Goal: Transaction & Acquisition: Purchase product/service

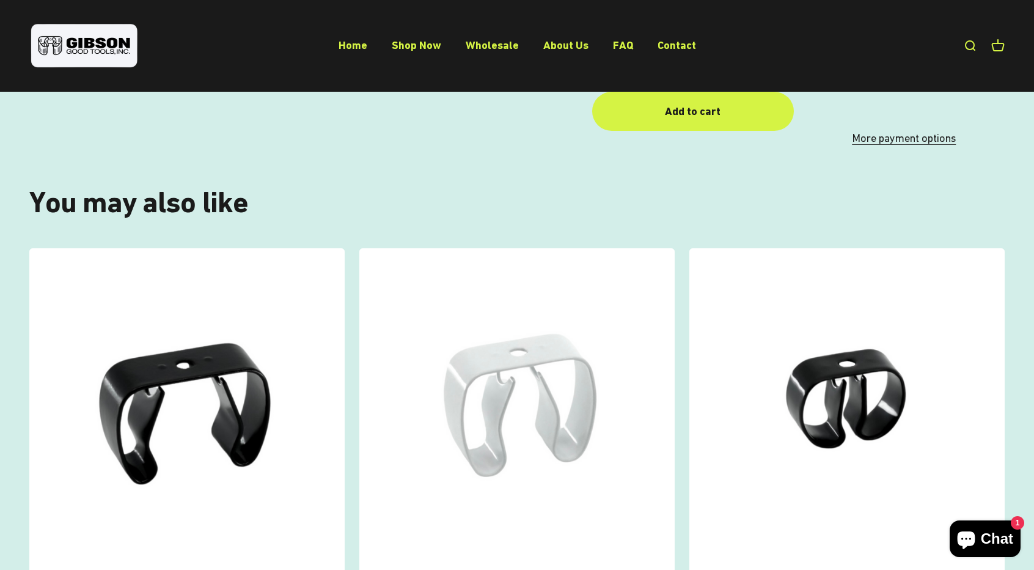
scroll to position [978, 0]
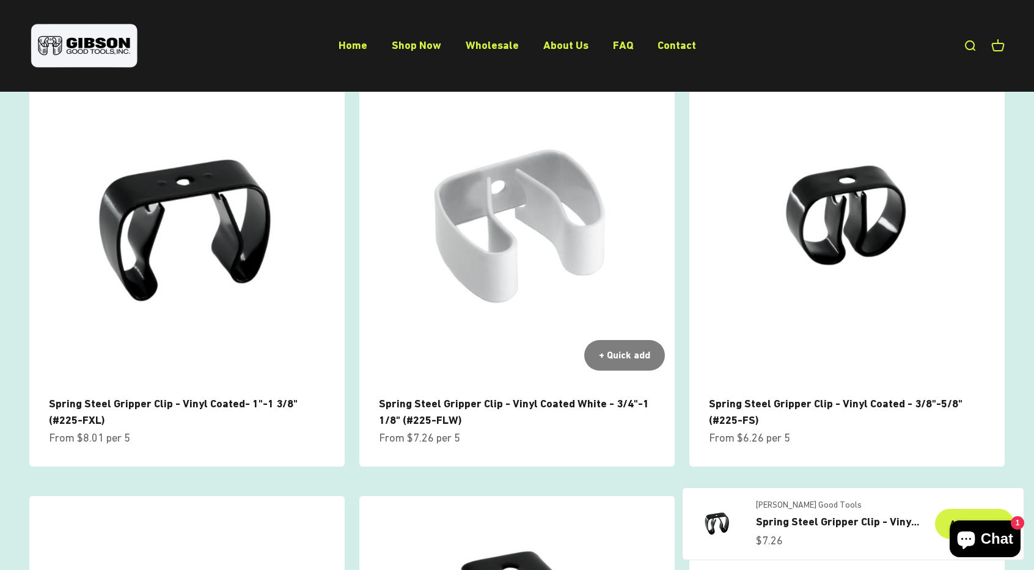
click at [551, 215] on img at bounding box center [516, 222] width 315 height 315
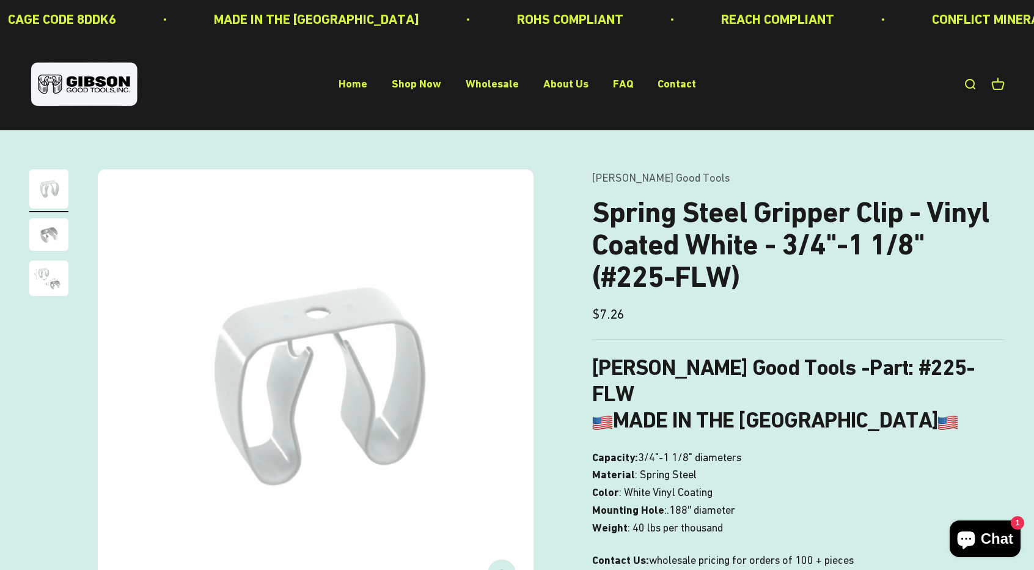
click at [49, 240] on img "Go to item 2" at bounding box center [48, 234] width 39 height 32
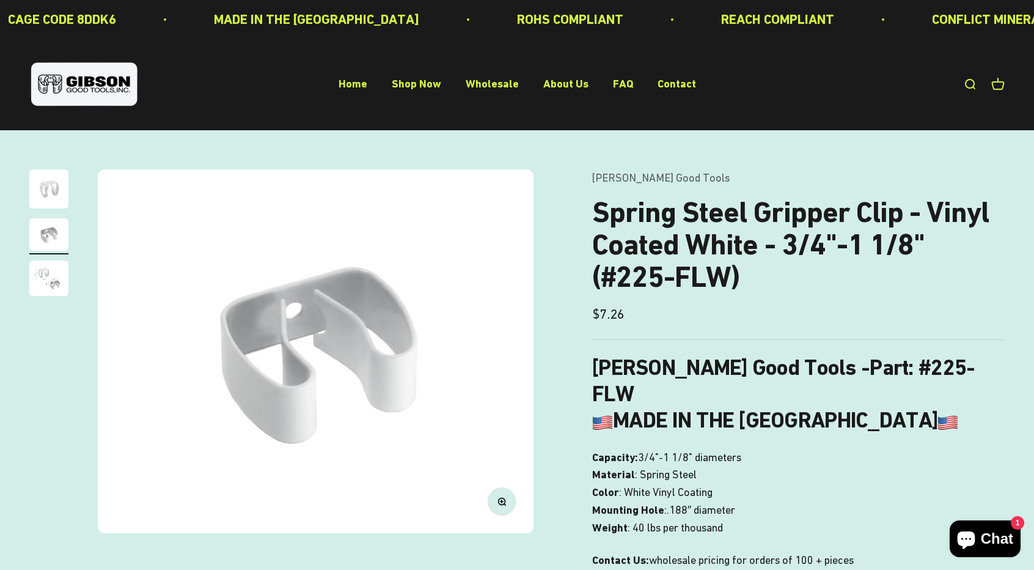
click at [39, 289] on img "Go to item 3" at bounding box center [48, 277] width 39 height 35
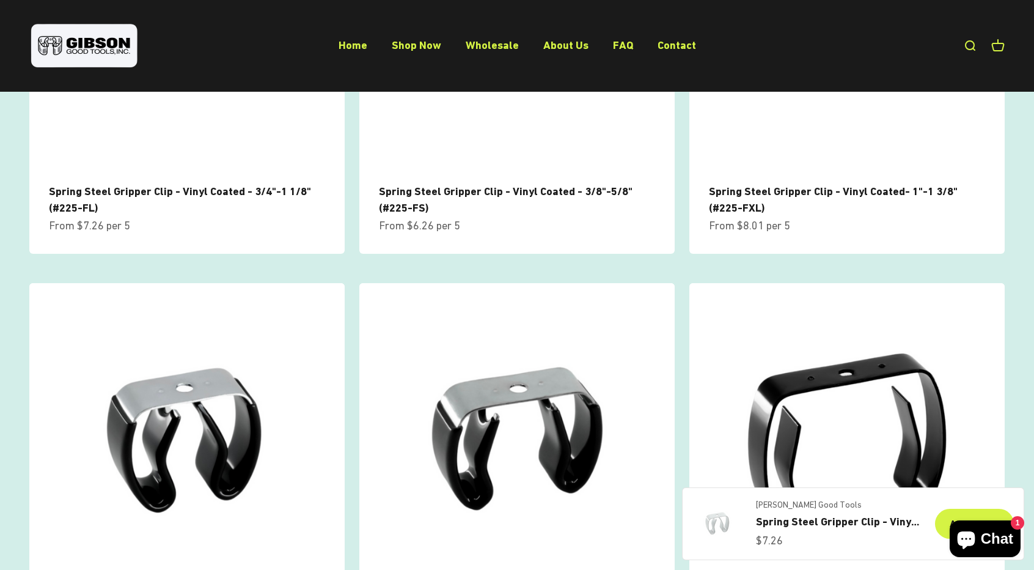
scroll to position [917, 0]
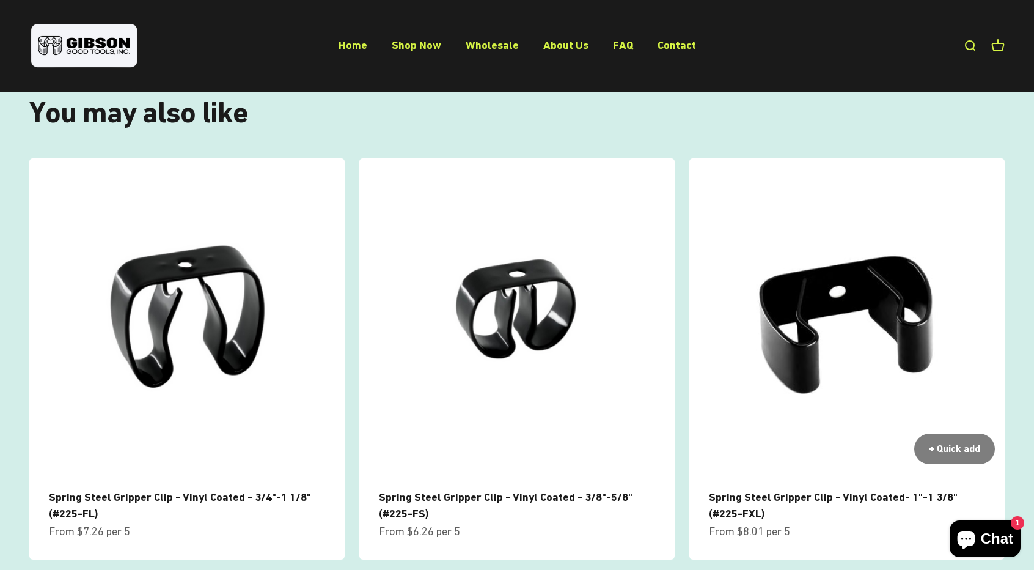
click at [781, 268] on img at bounding box center [846, 315] width 315 height 315
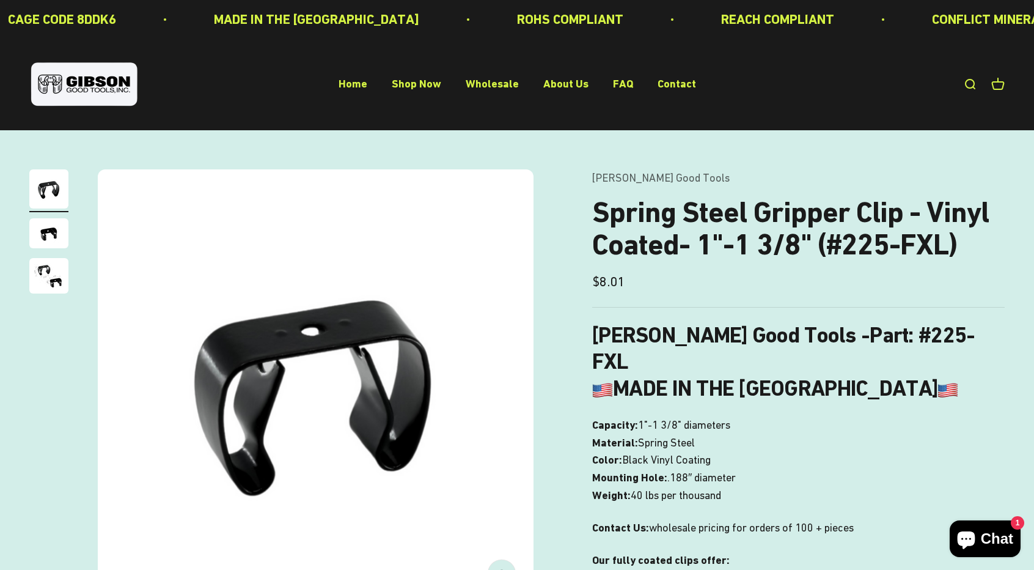
click at [939, 253] on h1 "Spring Steel Gripper Clip - Vinyl Coated- 1"-1 3/8" (#225-FXL)" at bounding box center [798, 228] width 413 height 65
click at [967, 86] on link "Open search" at bounding box center [969, 84] width 13 height 13
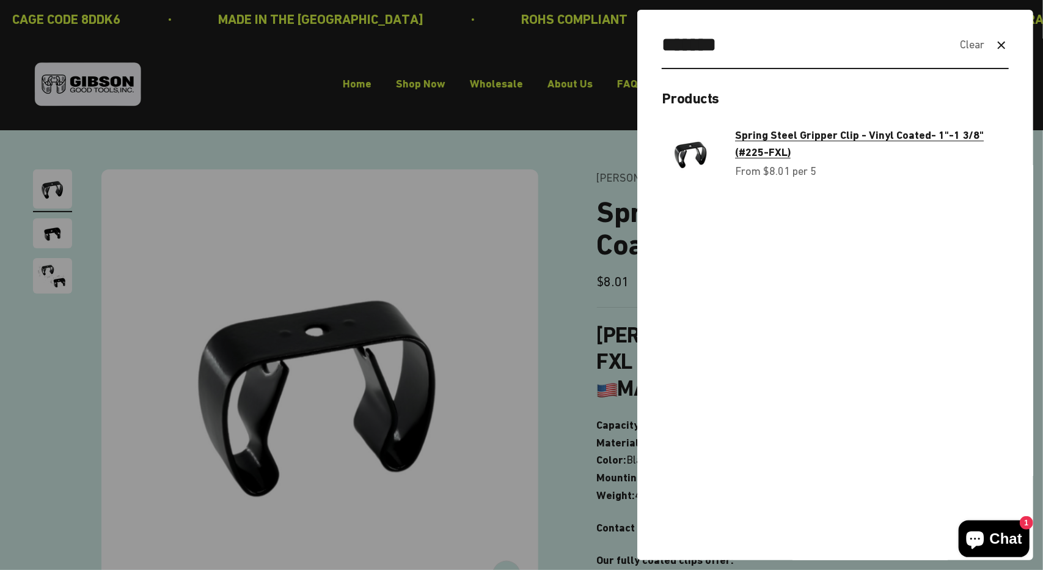
type input "*******"
click at [774, 136] on span "Spring Steel Gripper Clip - Vinyl Coated- 1"-1 3/8" (#225-FXL)" at bounding box center [859, 143] width 249 height 31
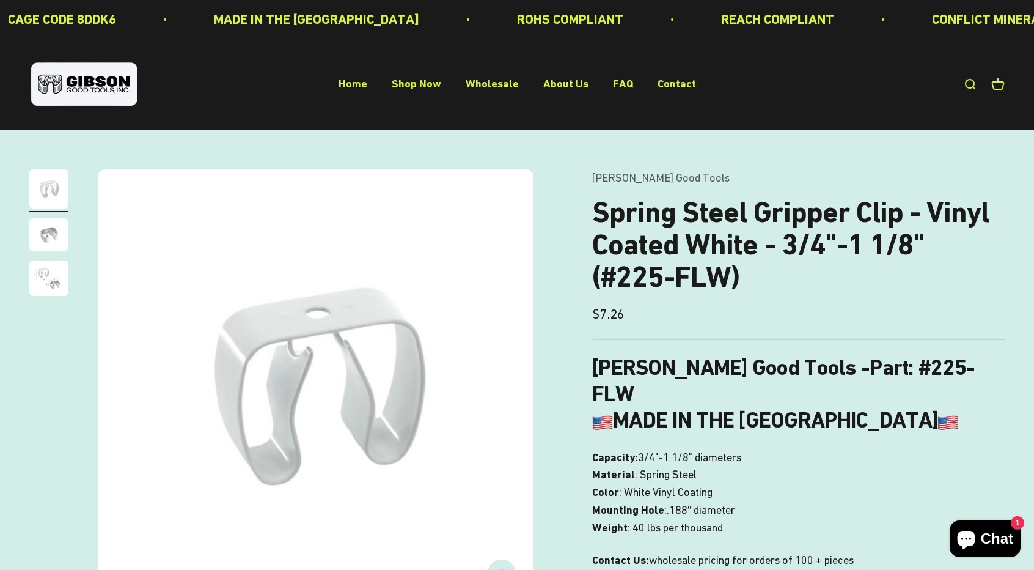
click at [963, 86] on link "Open search" at bounding box center [969, 84] width 13 height 13
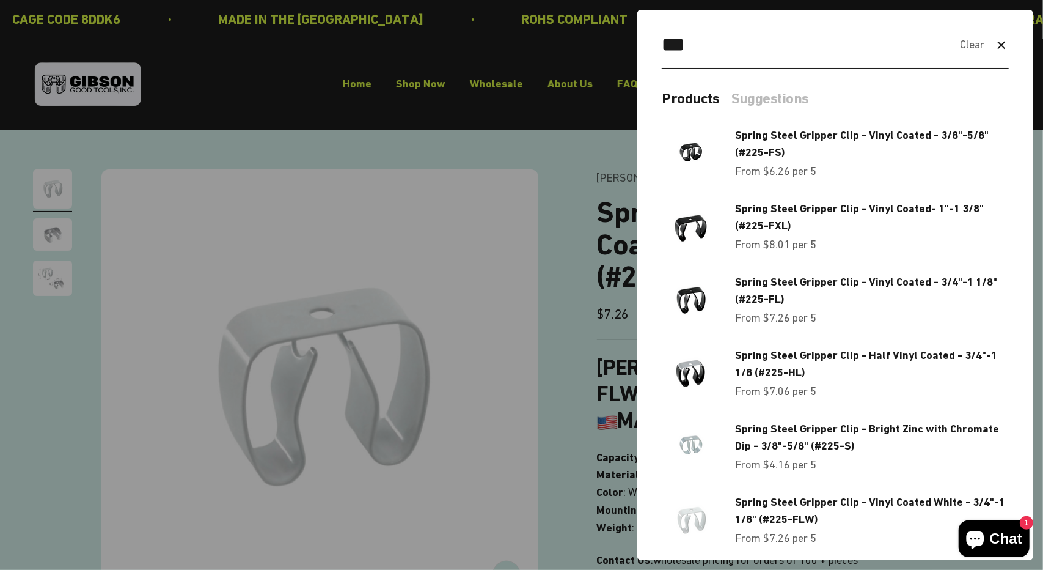
type input "***"
click at [328, 198] on div at bounding box center [521, 285] width 1043 height 570
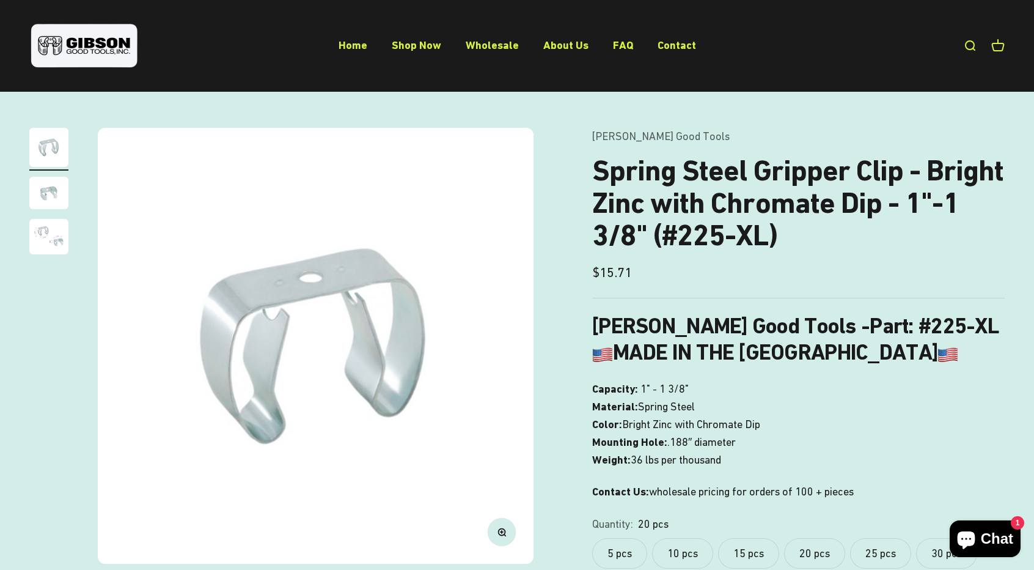
scroll to position [61, 0]
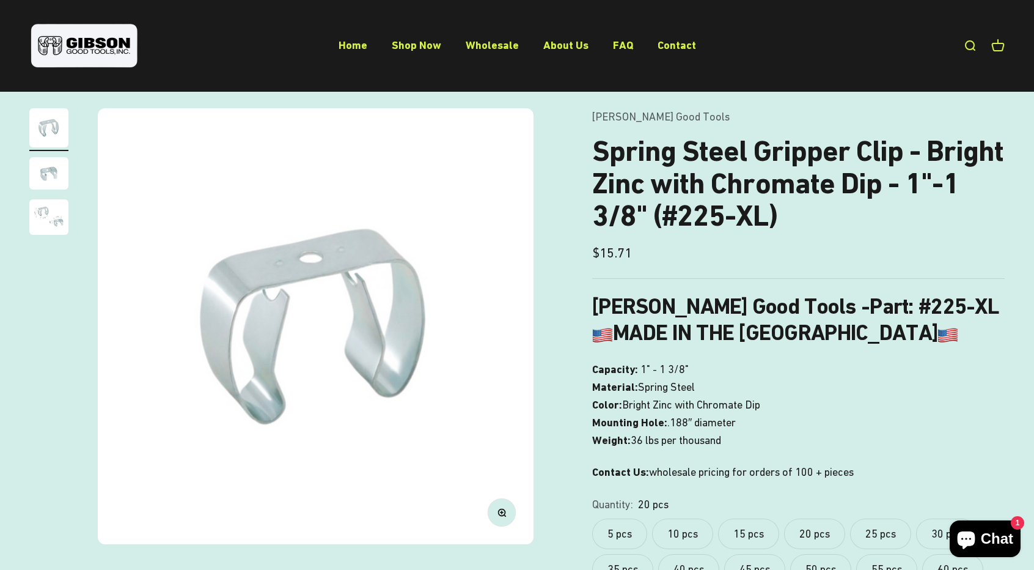
click at [43, 215] on img "Go to item 3" at bounding box center [48, 216] width 39 height 35
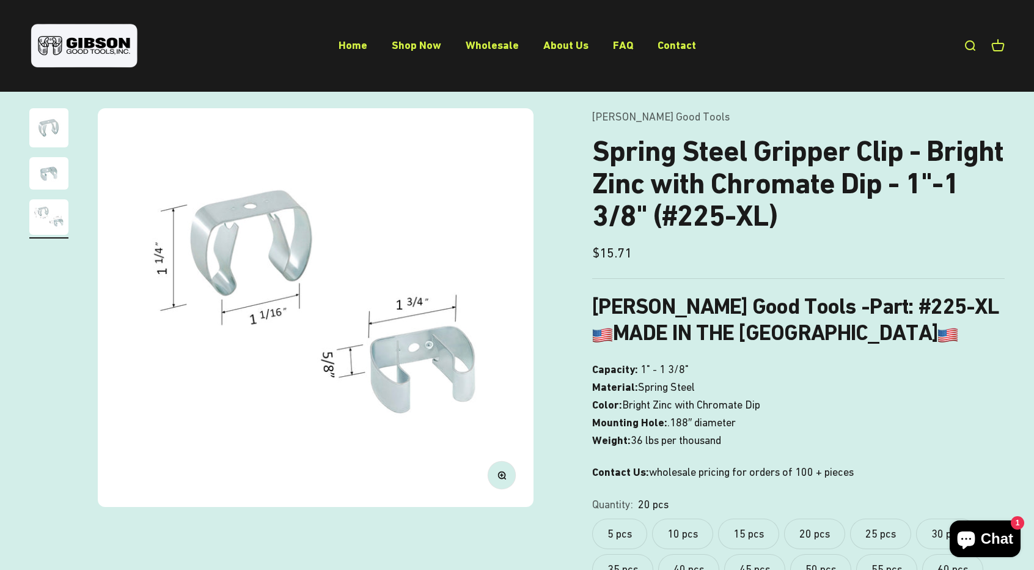
click at [42, 139] on img "Go to item 1" at bounding box center [48, 127] width 39 height 39
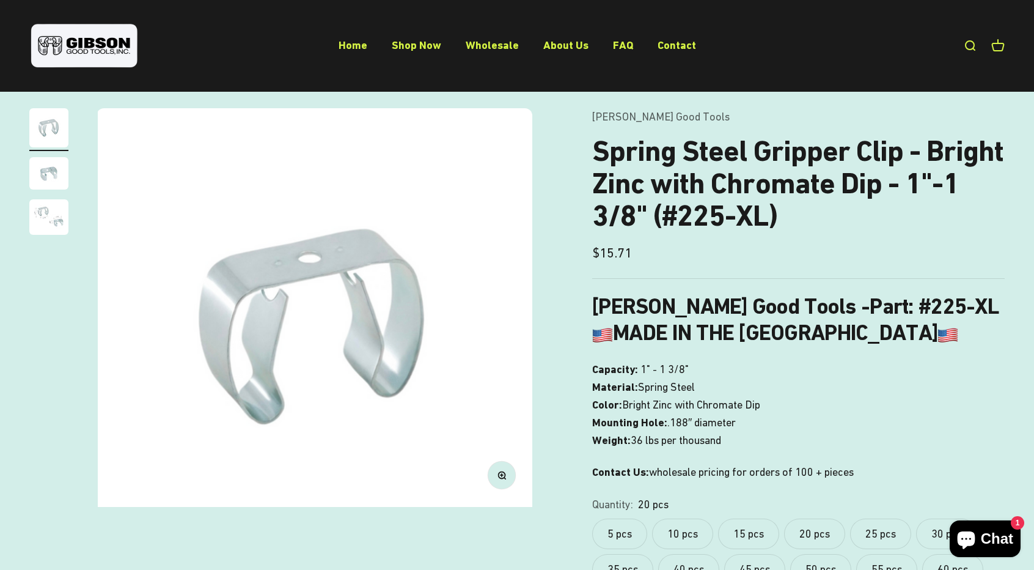
scroll to position [0, 0]
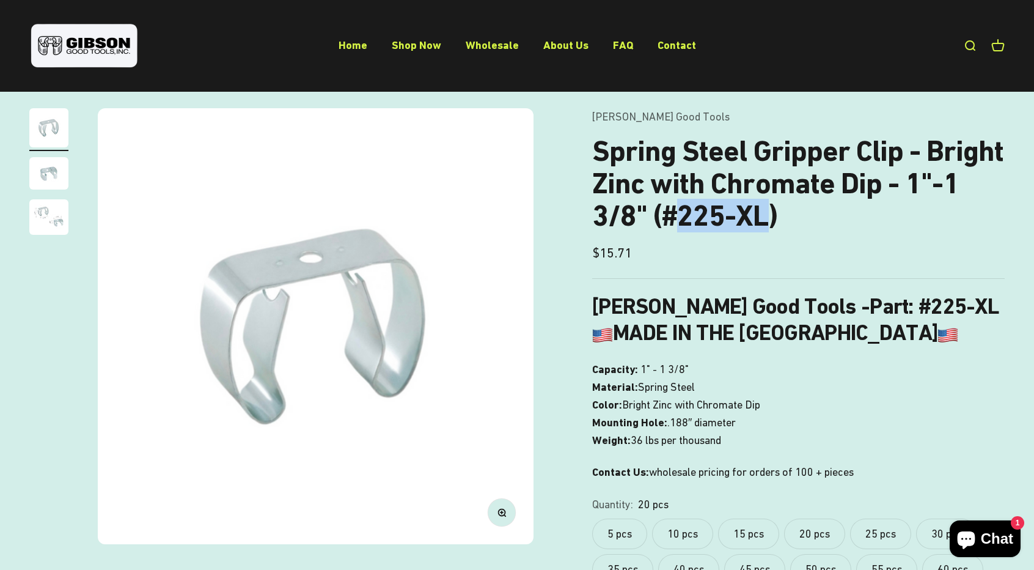
drag, startPoint x: 767, startPoint y: 211, endPoint x: 672, endPoint y: 210, distance: 94.1
click at [672, 210] on h1 "Spring Steel Gripper Clip - Bright Zinc with Chromate Dip - 1"-1 3/8" (#225-XL)" at bounding box center [798, 183] width 413 height 97
copy h1 "225-XL"
click at [793, 17] on div "Open navigation menu Open search Home Shop Now Wholesale About Us FAQ Contact […" at bounding box center [517, 46] width 1034 height 92
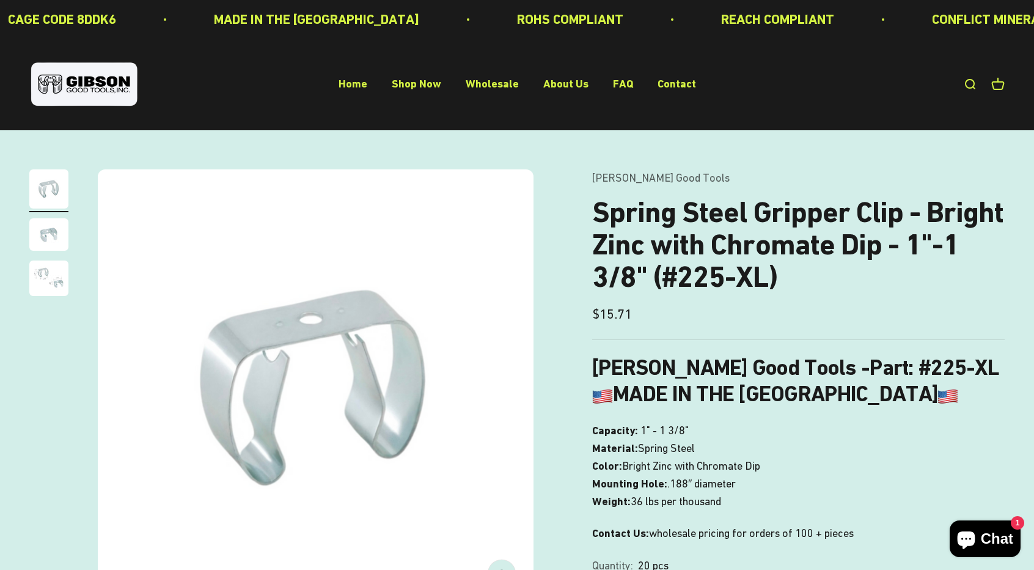
scroll to position [306, 0]
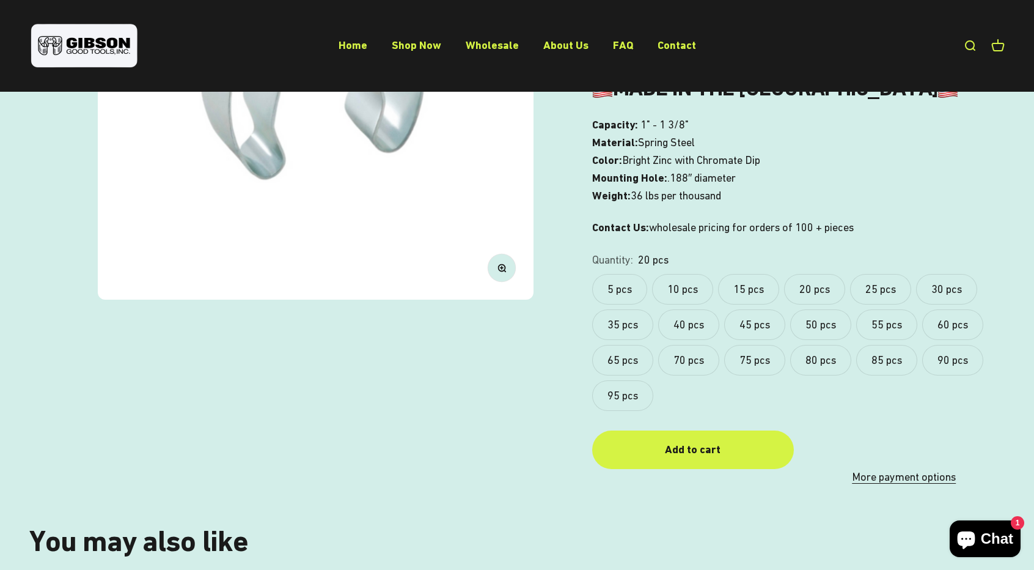
click at [641, 292] on label "5 pcs" at bounding box center [619, 289] width 55 height 31
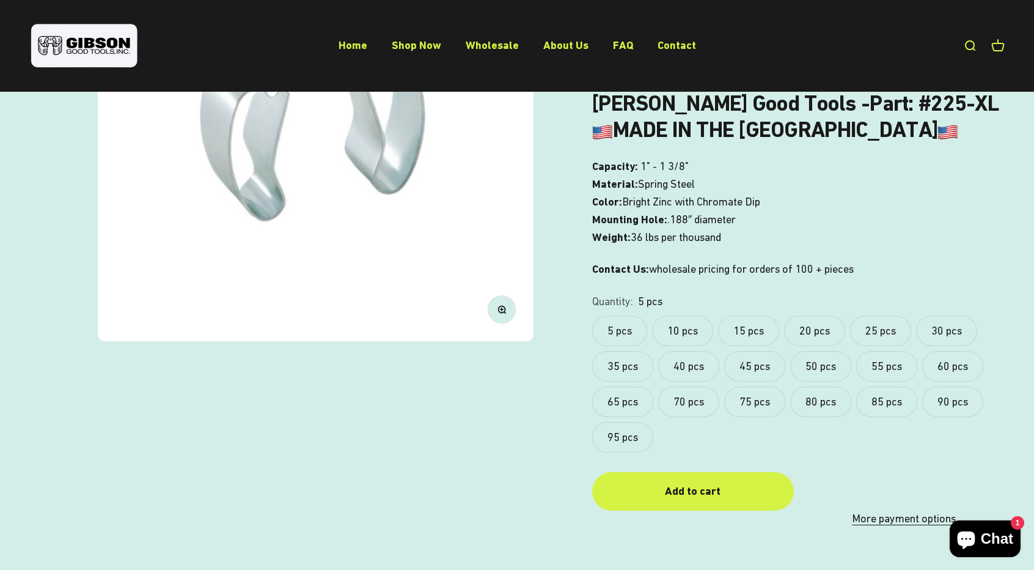
scroll to position [122, 0]
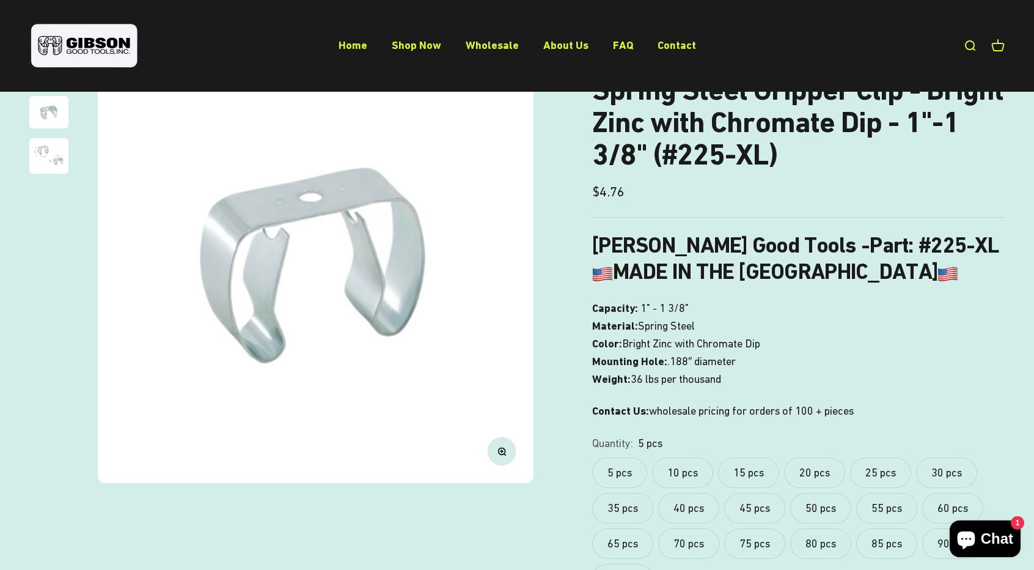
click at [814, 465] on label "20 pcs" at bounding box center [814, 472] width 61 height 31
